Goal: Information Seeking & Learning: Learn about a topic

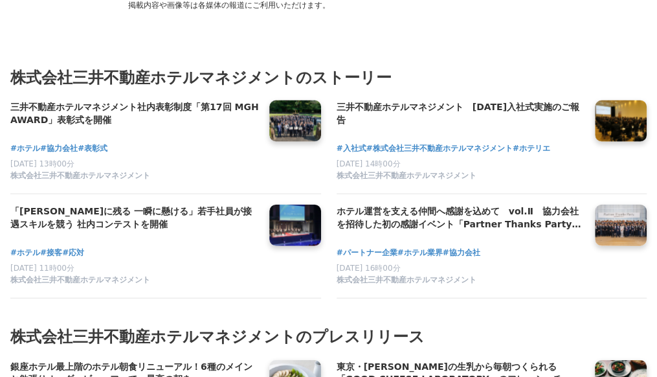
scroll to position [3043, 0]
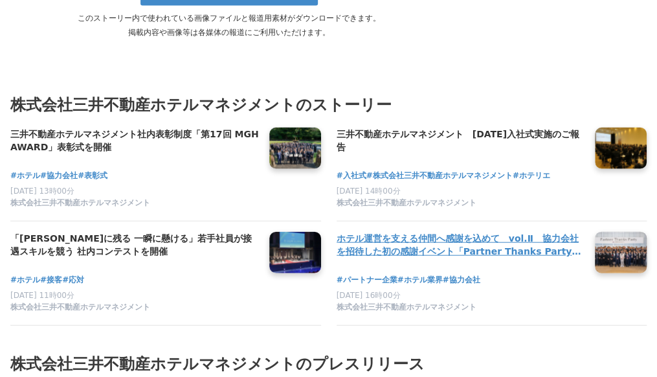
click at [412, 232] on h4 "ホテル運営を支える仲間へ感謝を込めて　vol.Ⅱ　協力会社を招待した初の感謝イベント「Partner Thanks Party」を開催" at bounding box center [461, 245] width 249 height 27
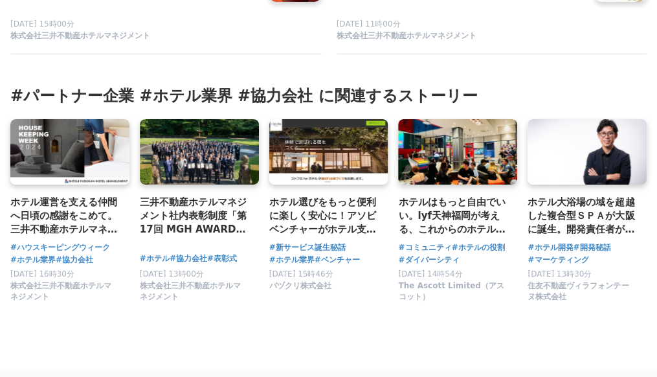
scroll to position [3708, 0]
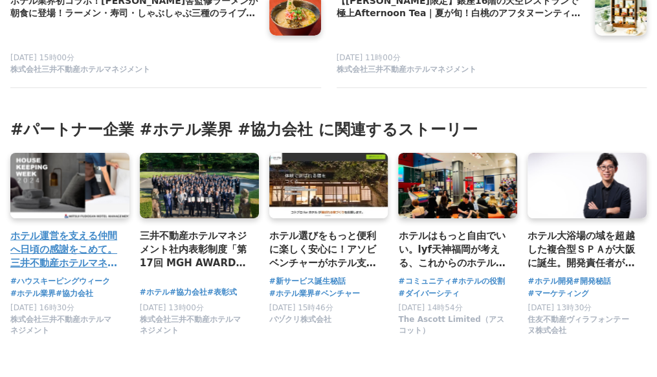
click at [76, 254] on h3 "ホテル運営を支える仲間へ日頃の感謝をこめて。三井不動産ホテルマネジメントのハウスキーピングウィーク" at bounding box center [64, 250] width 109 height 42
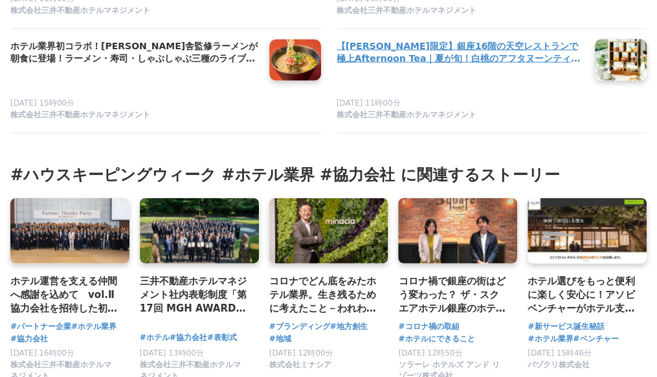
scroll to position [3108, 0]
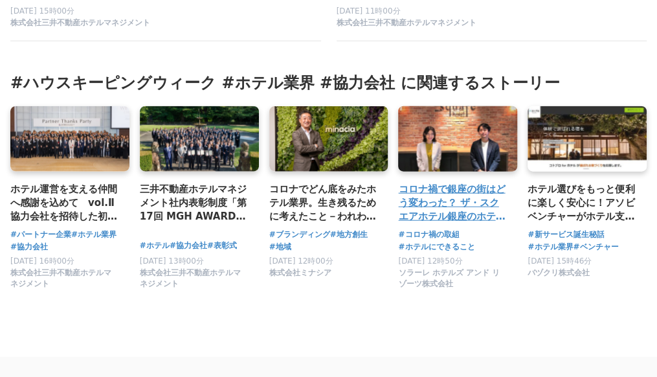
click at [408, 148] on link at bounding box center [458, 138] width 125 height 69
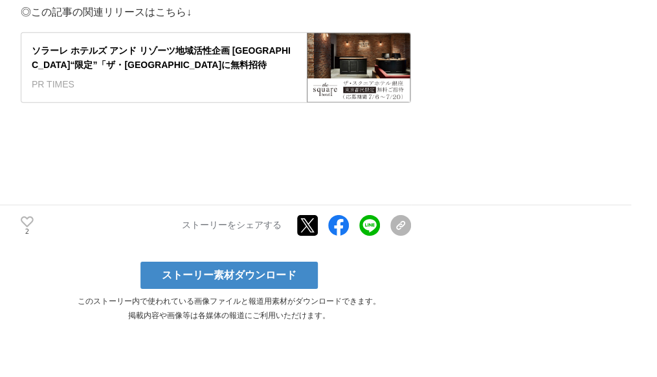
scroll to position [3496, 0]
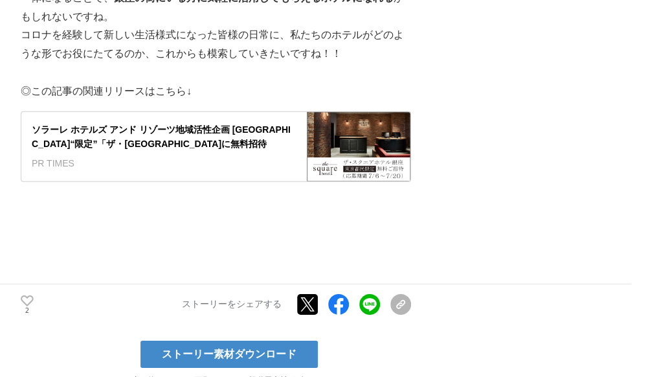
click at [153, 122] on div "ソラーレ ホテルズ アンド リゾーツ地域活性企画 東京都民“限定”「ザ・スクエアホテル銀座」に無料招待" at bounding box center [164, 136] width 265 height 29
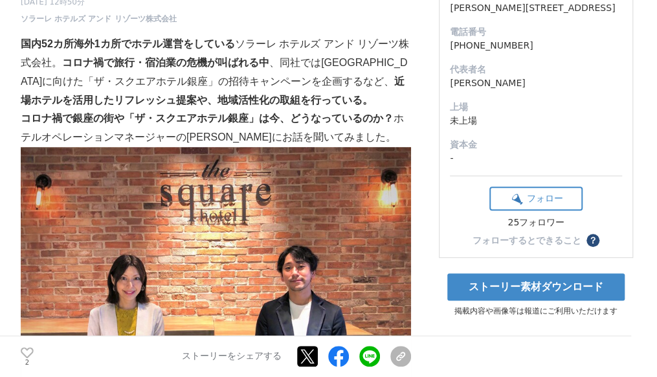
scroll to position [0, 0]
